Goal: Task Accomplishment & Management: Manage account settings

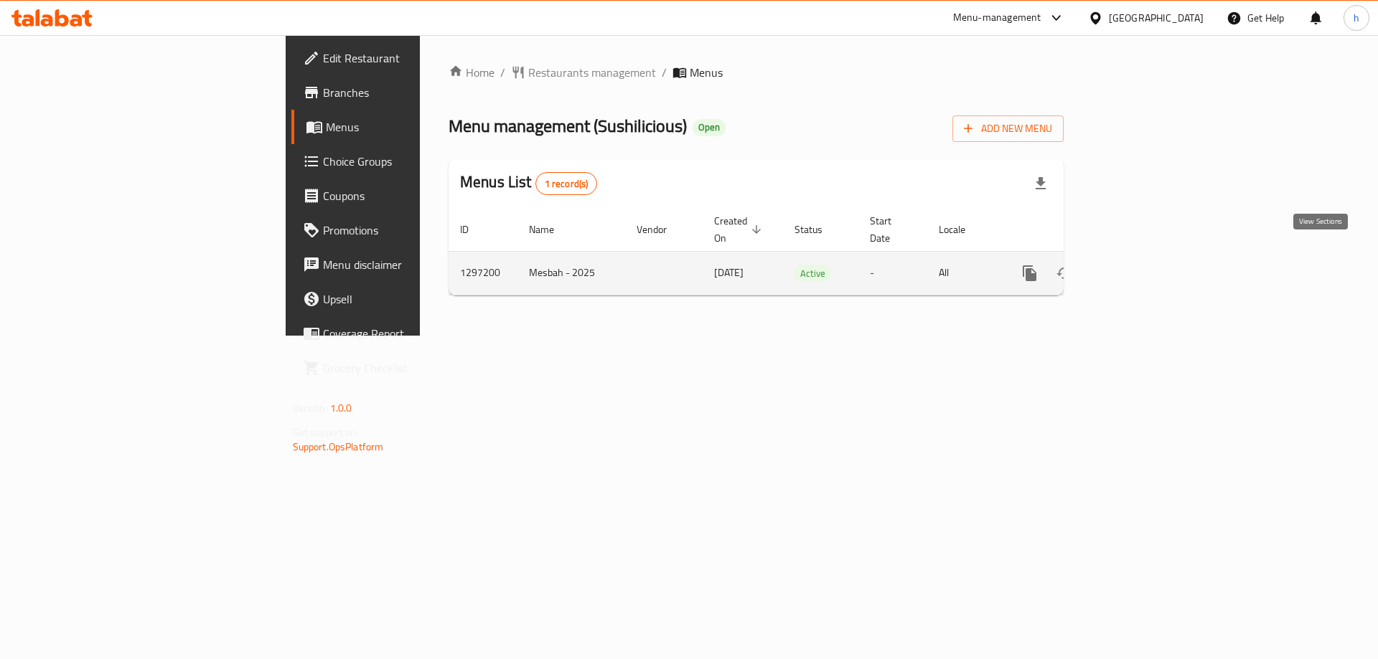
click at [1150, 263] on link "enhanced table" at bounding box center [1133, 273] width 34 height 34
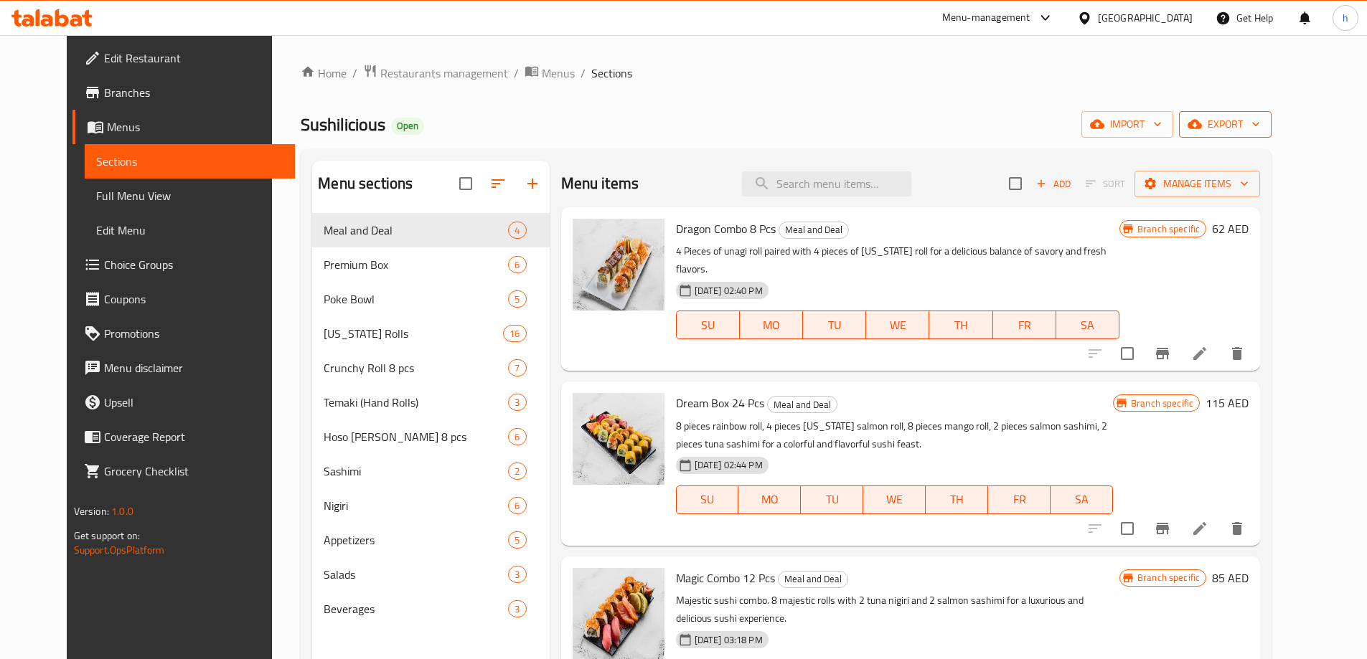
click at [1260, 125] on span "export" at bounding box center [1225, 125] width 70 height 18
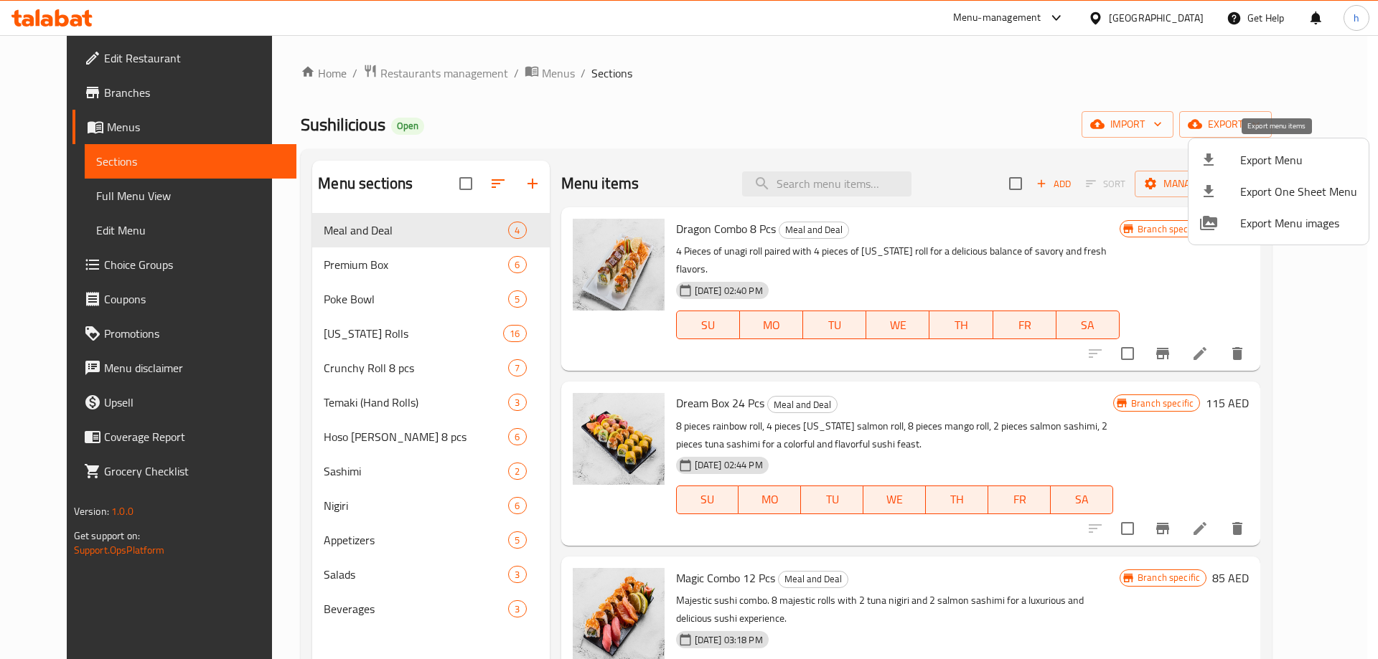
click at [1264, 163] on span "Export Menu" at bounding box center [1298, 159] width 117 height 17
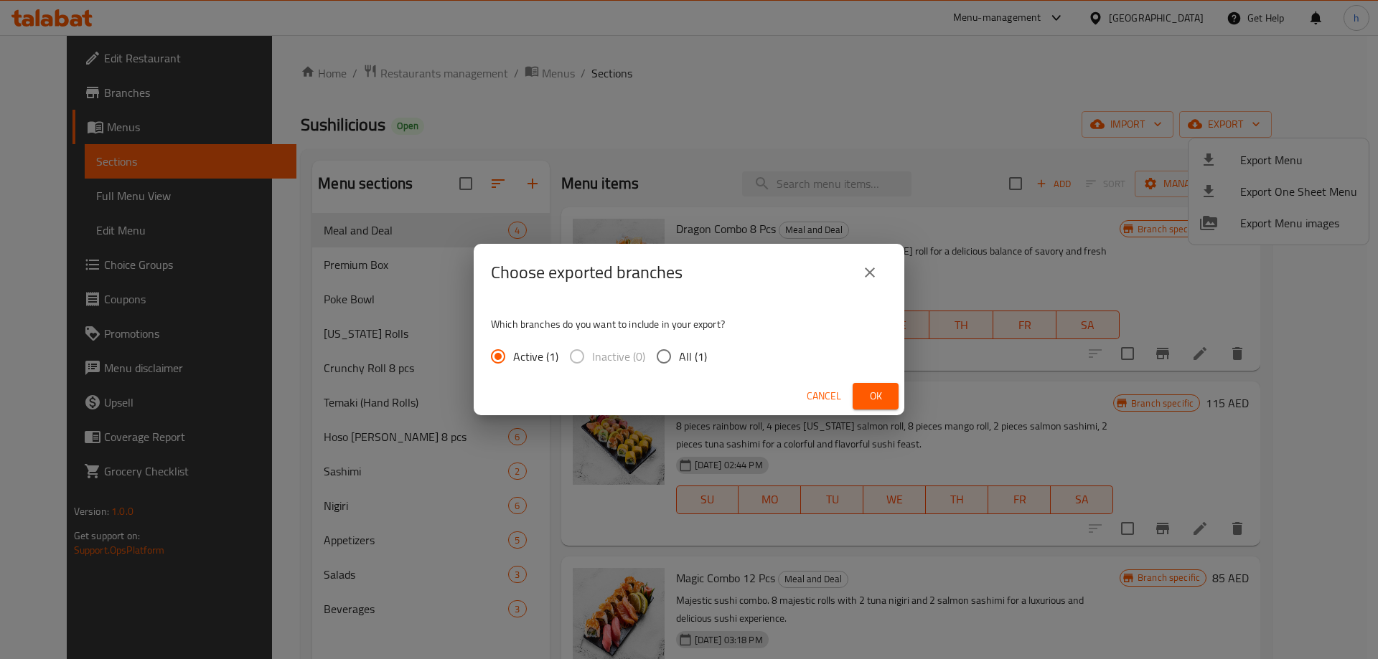
click at [658, 352] on input "All (1)" at bounding box center [664, 357] width 30 height 30
radio input "true"
click at [883, 396] on span "Ok" at bounding box center [875, 396] width 23 height 18
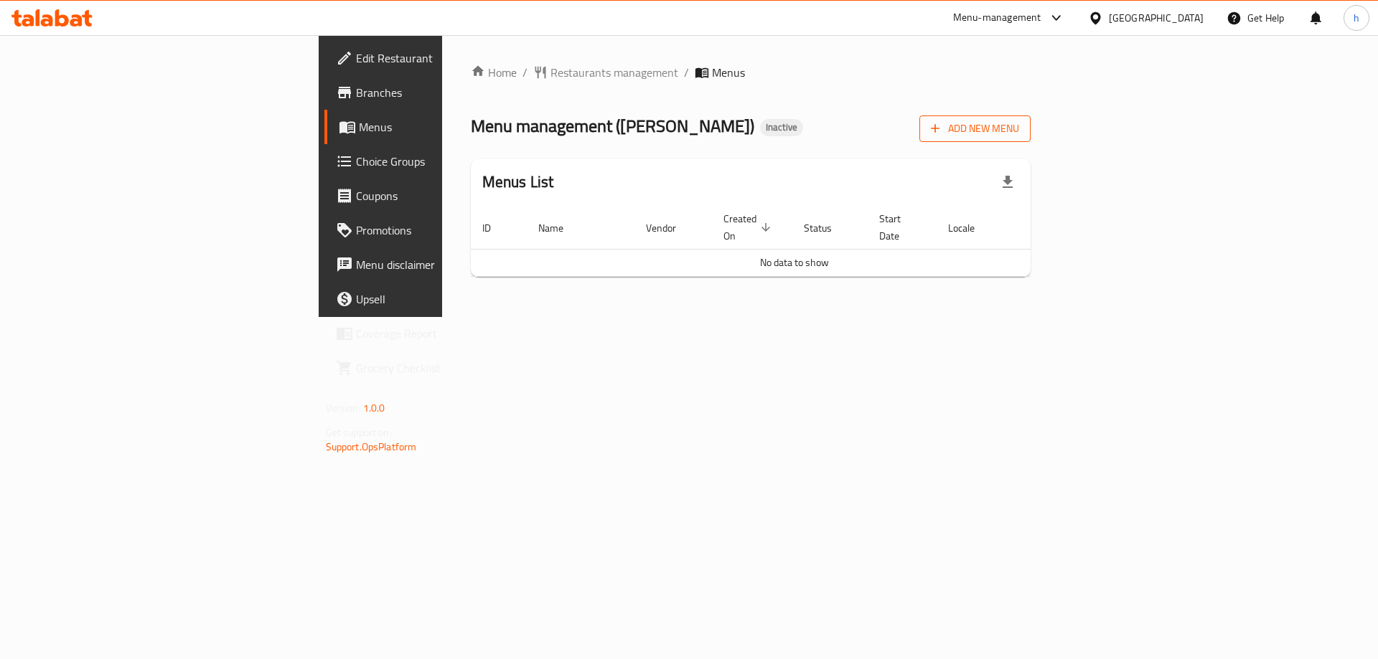
click at [1019, 129] on span "Add New Menu" at bounding box center [975, 129] width 88 height 18
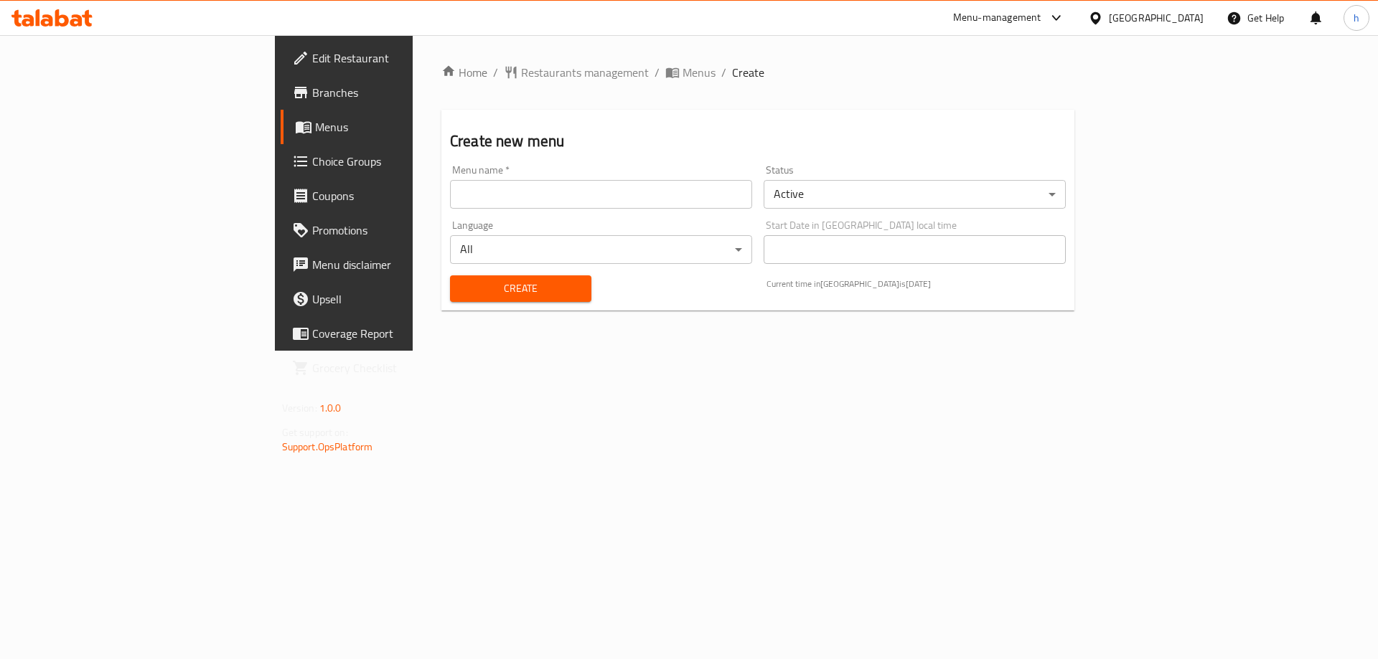
click at [629, 194] on input "text" at bounding box center [601, 194] width 302 height 29
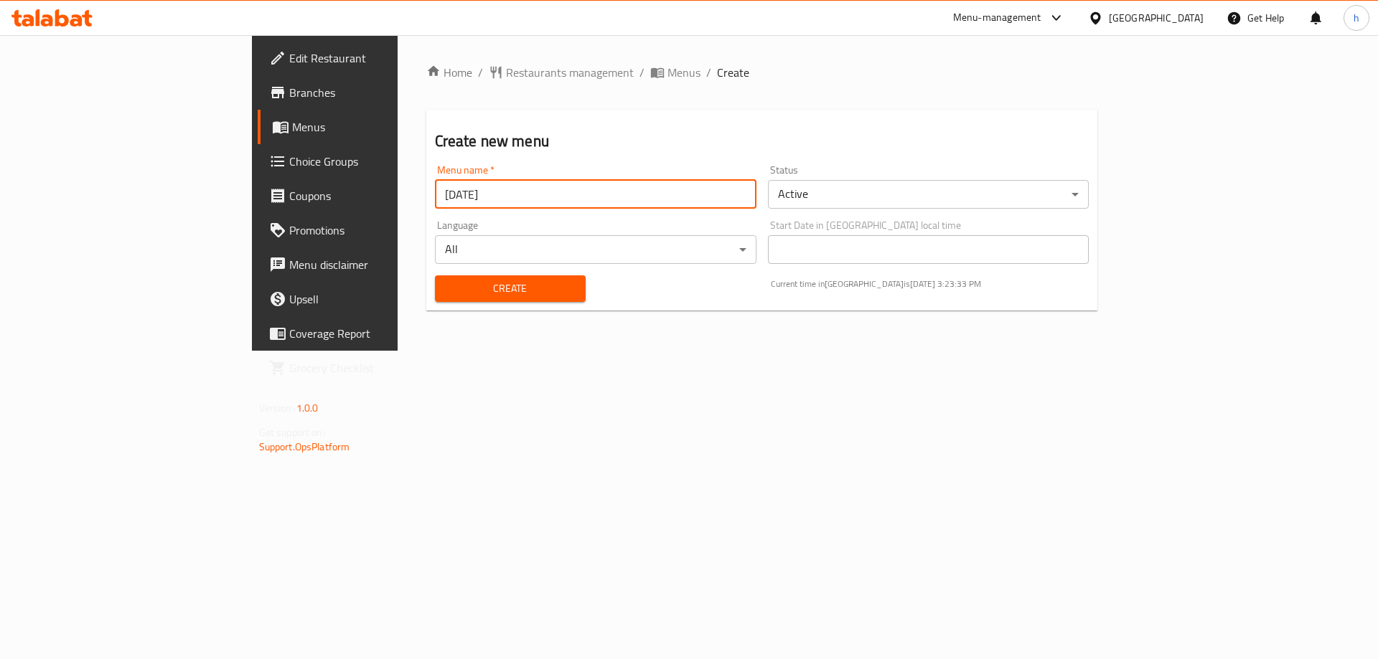
type input "[DATE]"
click at [476, 284] on span "Create" at bounding box center [510, 289] width 128 height 18
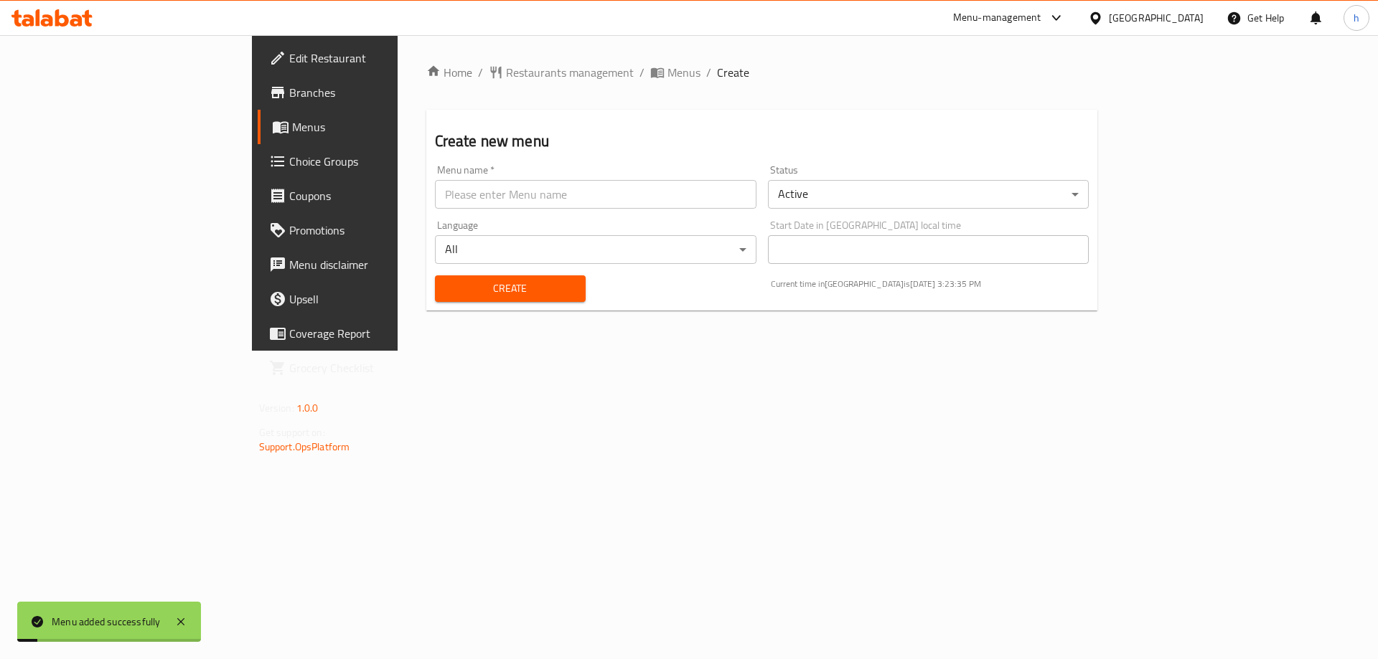
click at [292, 131] on span "Menus" at bounding box center [381, 126] width 179 height 17
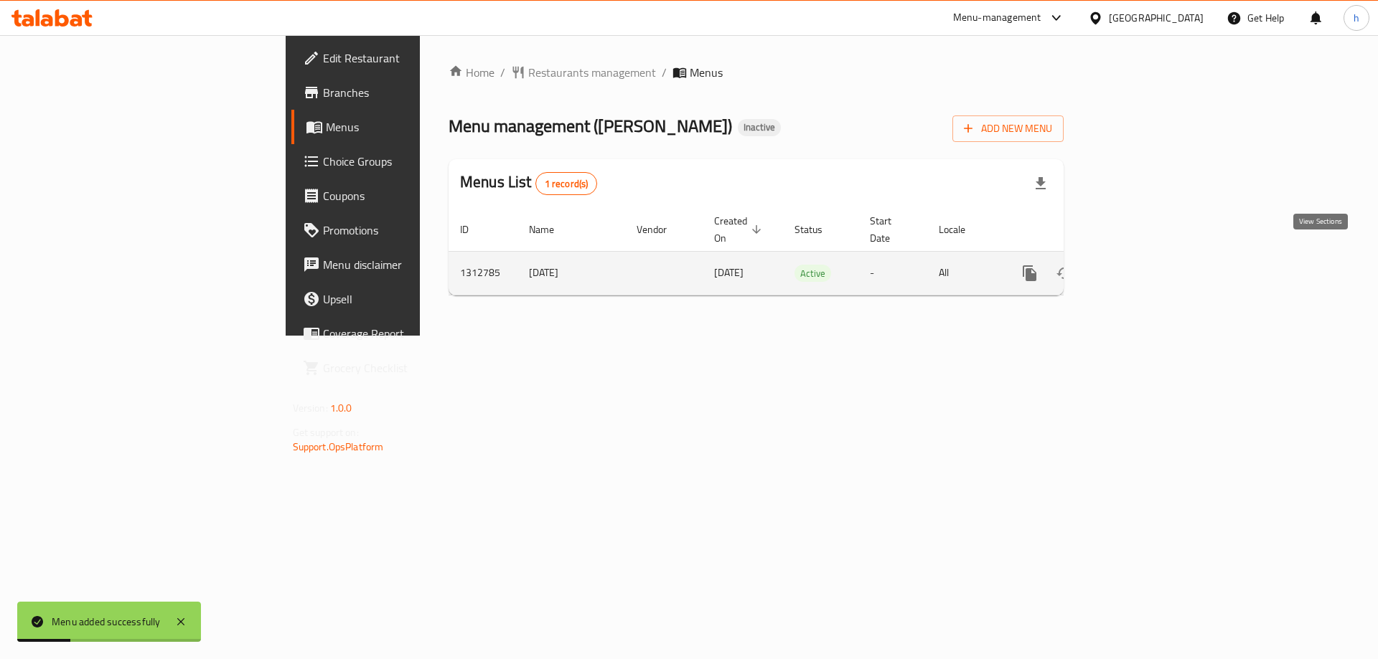
click at [1142, 265] on icon "enhanced table" at bounding box center [1132, 273] width 17 height 17
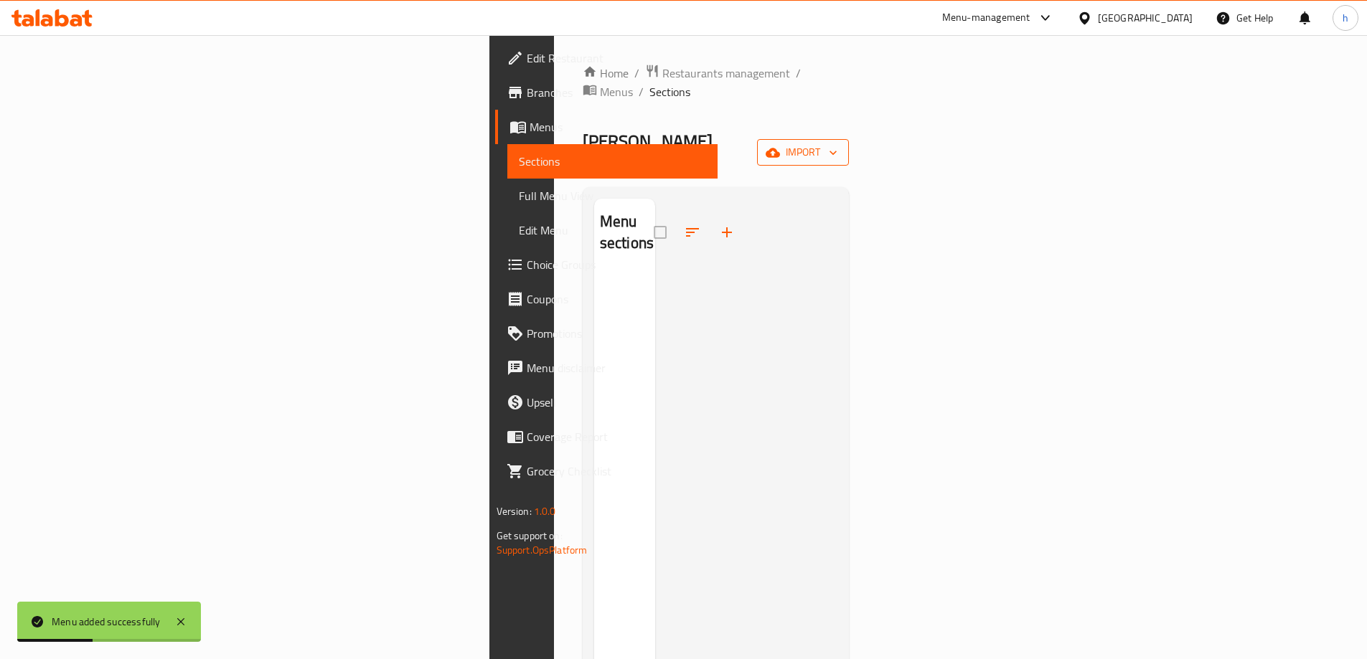
click at [837, 144] on span "import" at bounding box center [802, 153] width 69 height 18
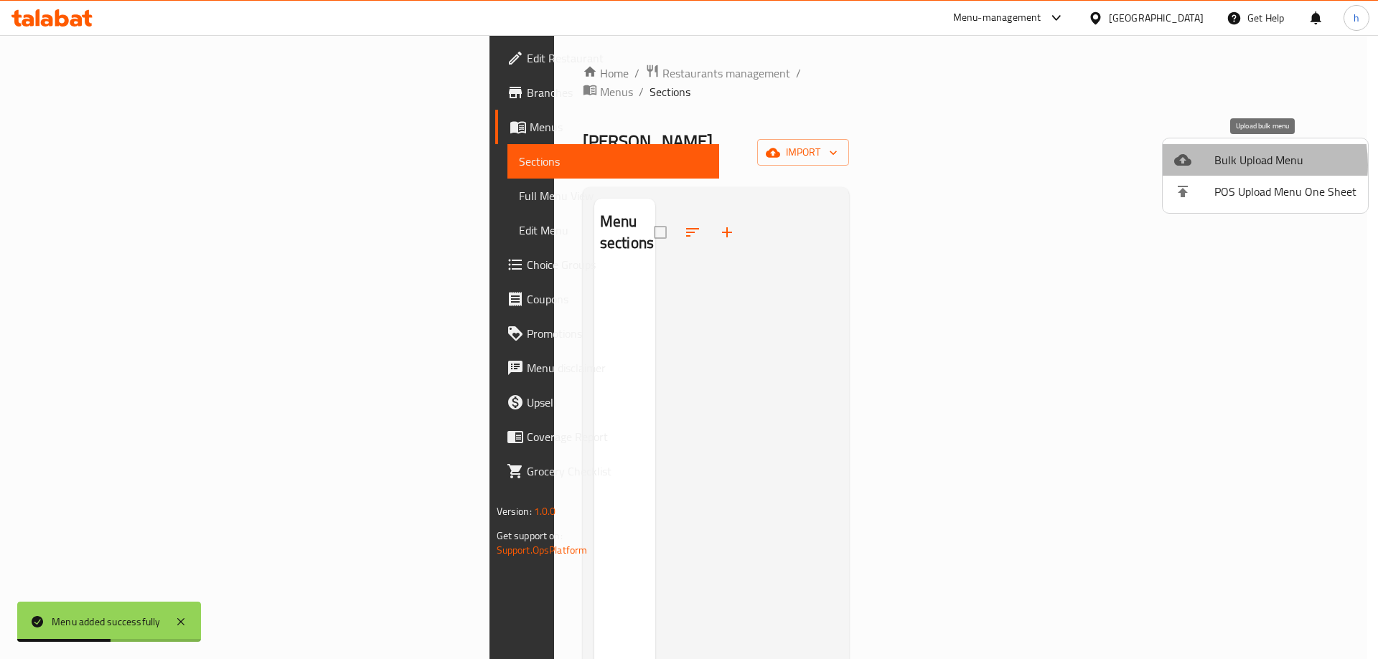
click at [1225, 165] on span "Bulk Upload Menu" at bounding box center [1285, 159] width 142 height 17
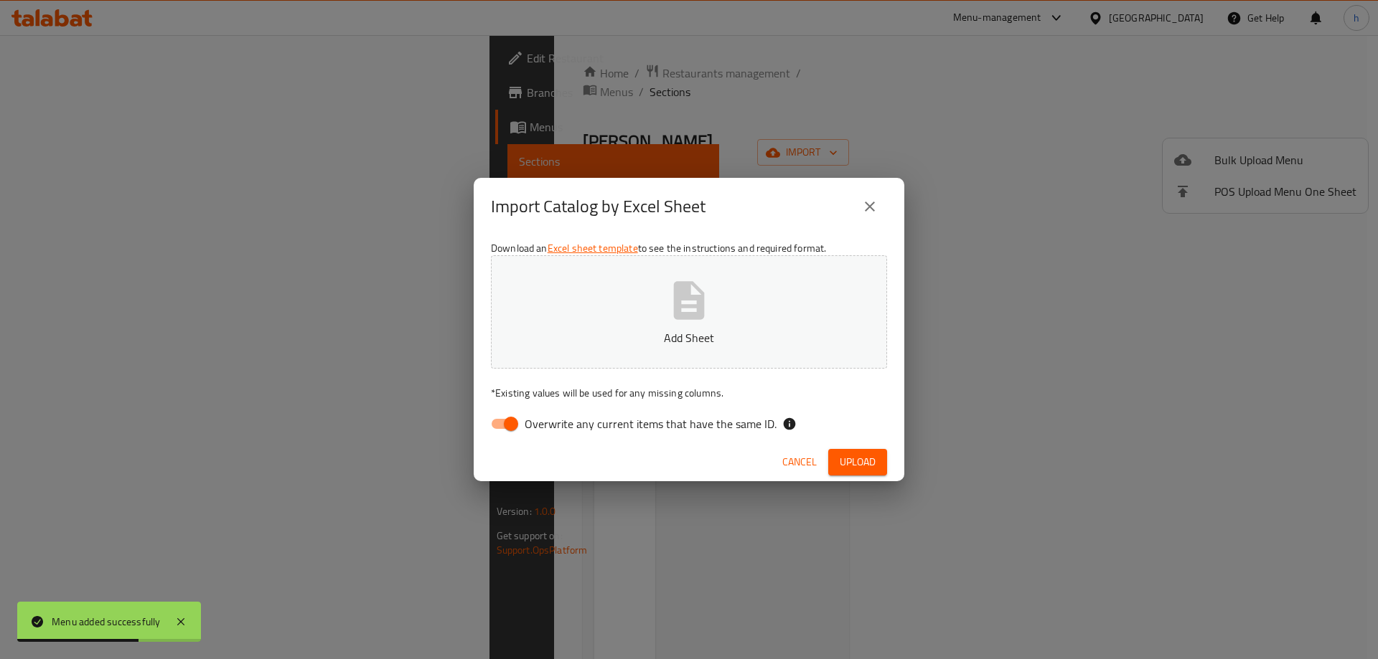
click at [499, 423] on input "Overwrite any current items that have the same ID." at bounding box center [511, 423] width 82 height 27
checkbox input "false"
click at [596, 317] on button "Add Sheet" at bounding box center [689, 311] width 396 height 113
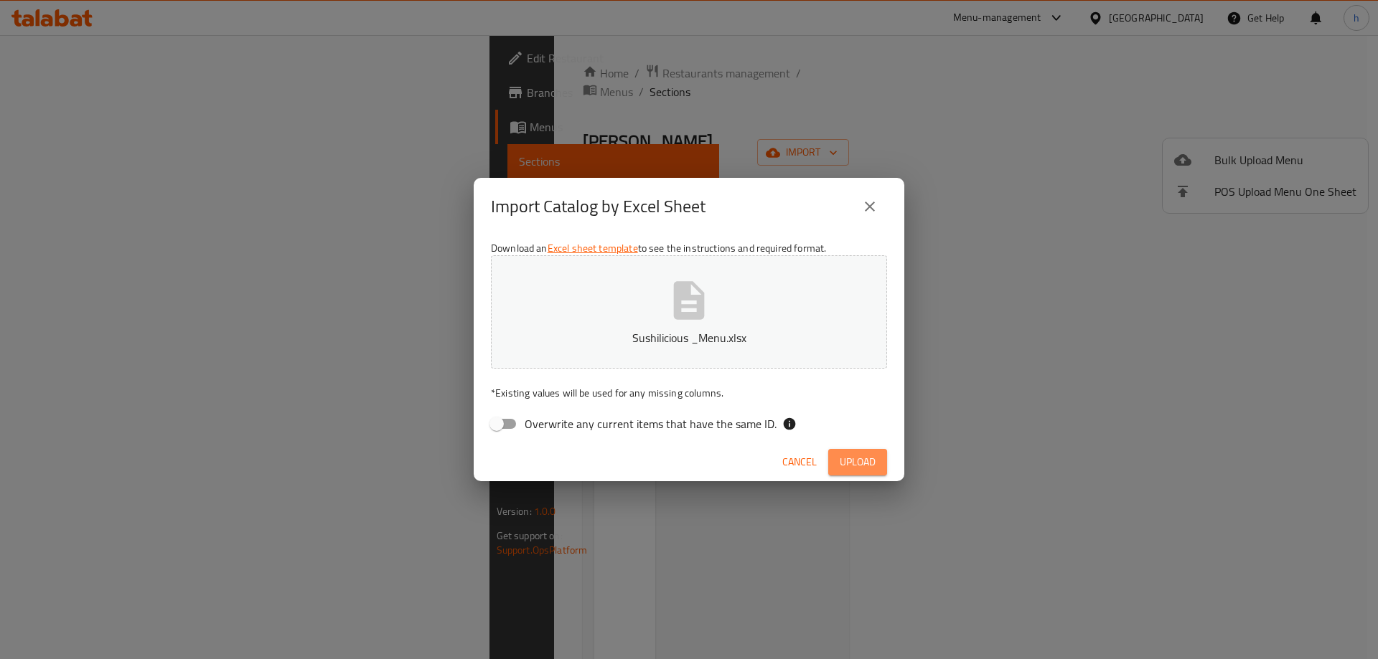
click at [858, 461] on span "Upload" at bounding box center [858, 462] width 36 height 18
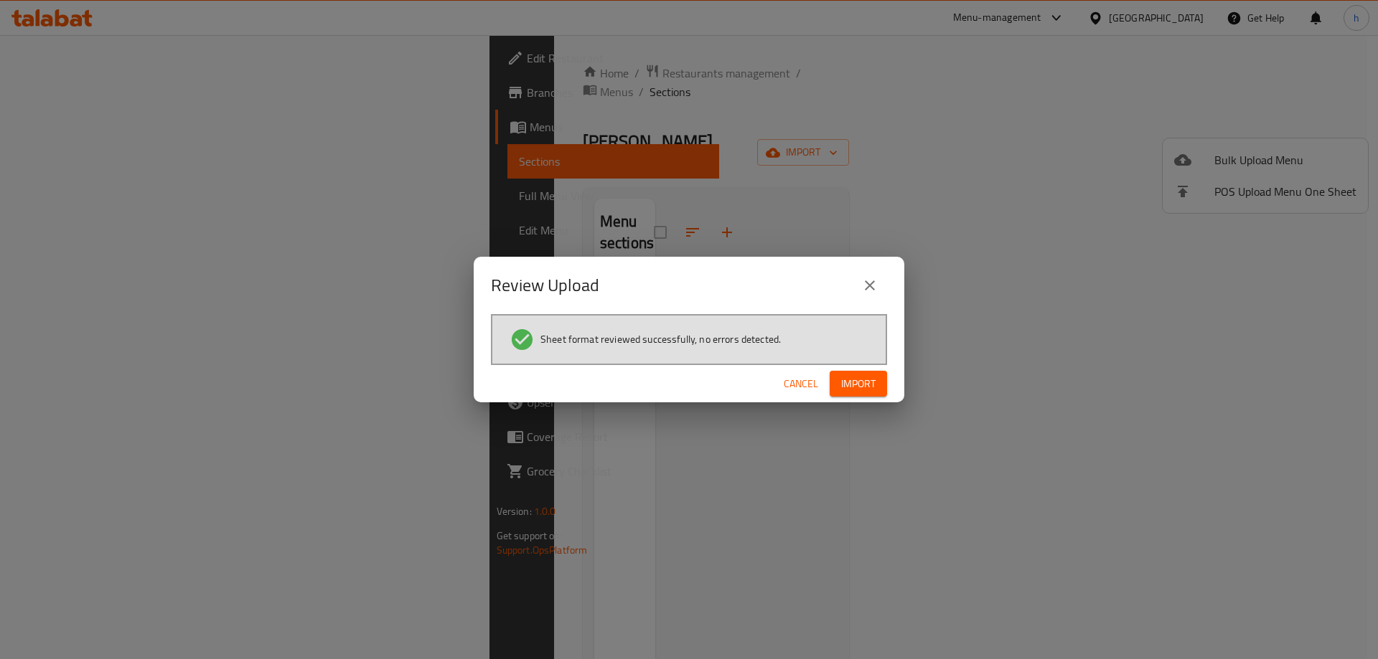
click at [866, 383] on span "Import" at bounding box center [858, 384] width 34 height 18
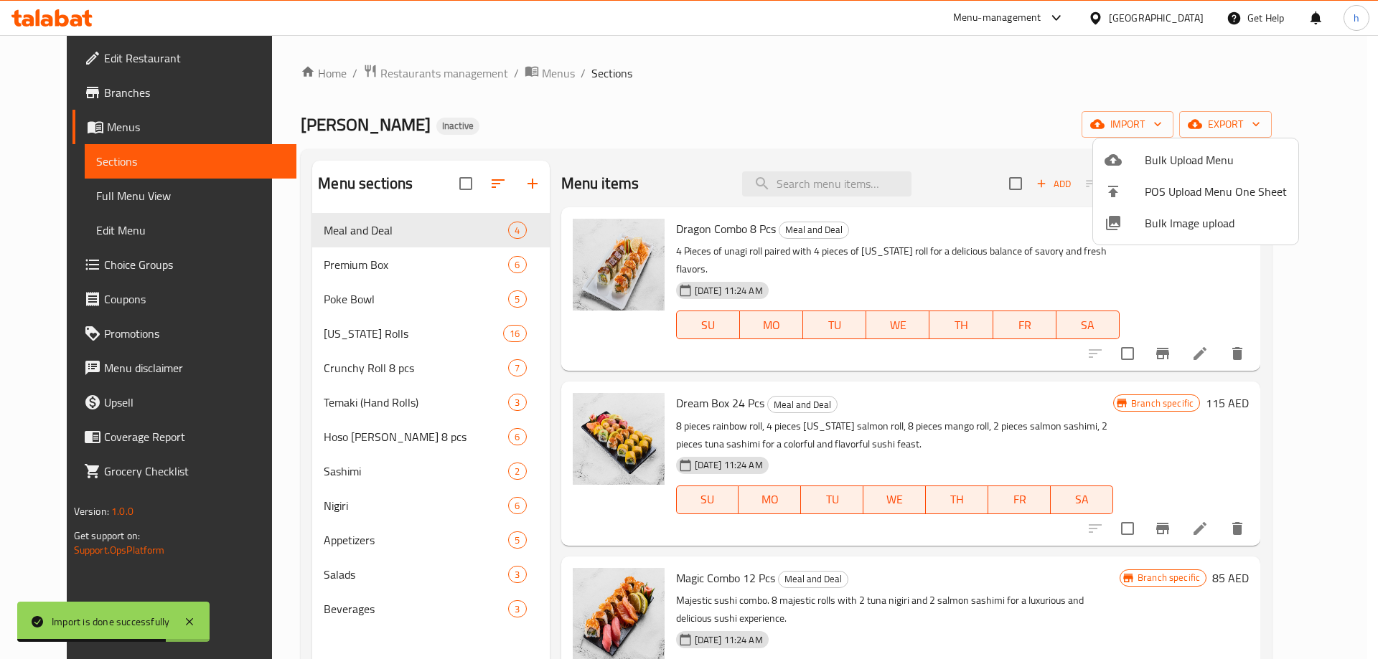
click at [939, 73] on div at bounding box center [689, 329] width 1378 height 659
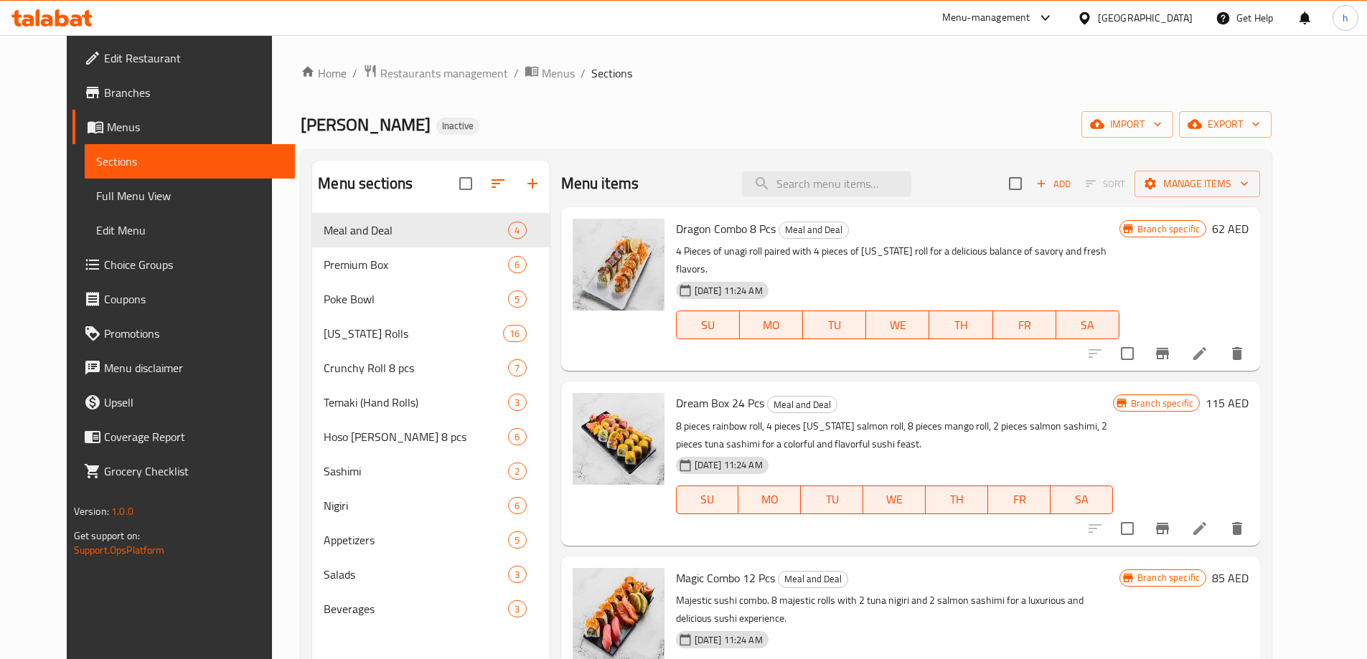
click at [940, 105] on div "Home / Restaurants management / Menus / Sections Oishi Sushi Inactive import ex…" at bounding box center [786, 448] width 971 height 768
click at [104, 95] on span "Branches" at bounding box center [193, 92] width 179 height 17
